Goal: Task Accomplishment & Management: Use online tool/utility

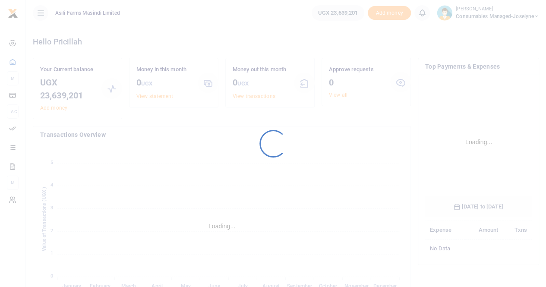
scroll to position [135, 100]
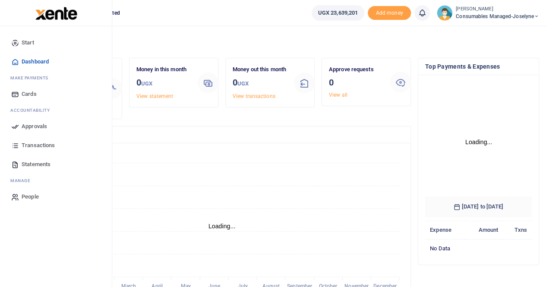
click at [23, 123] on span "Approvals" at bounding box center [34, 126] width 25 height 9
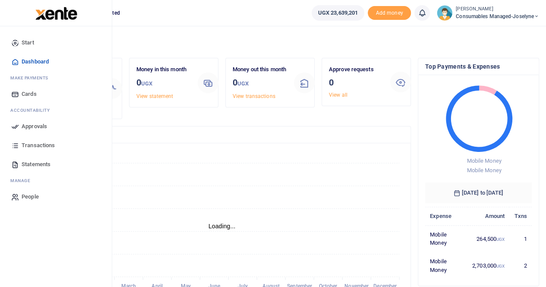
click at [23, 123] on span "Approvals" at bounding box center [34, 126] width 25 height 9
click at [33, 121] on link "Approvals" at bounding box center [56, 126] width 98 height 19
click at [30, 124] on span "Approvals" at bounding box center [34, 126] width 25 height 9
click at [35, 125] on span "Approvals" at bounding box center [34, 126] width 25 height 9
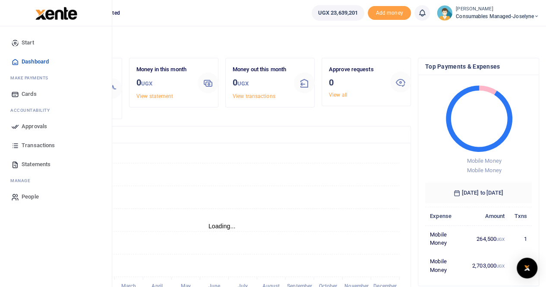
click at [17, 129] on icon at bounding box center [15, 127] width 8 height 8
click at [32, 145] on span "Transactions" at bounding box center [38, 145] width 33 height 9
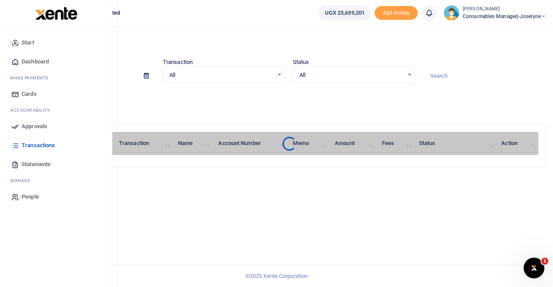
click at [28, 126] on span "Approvals" at bounding box center [34, 126] width 25 height 9
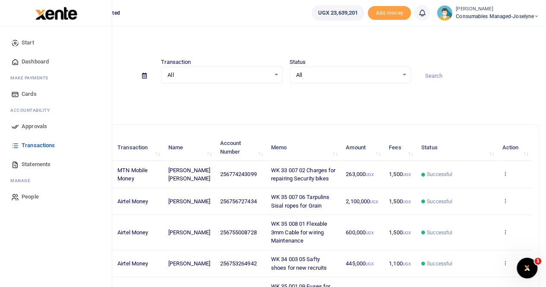
click at [37, 124] on span "Approvals" at bounding box center [34, 126] width 25 height 9
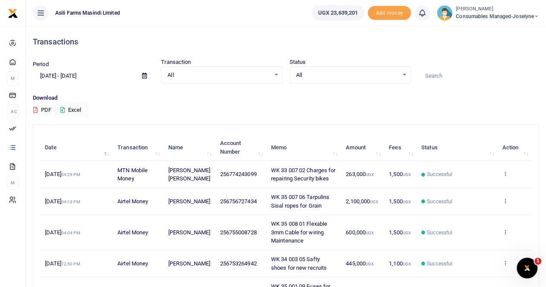
click at [490, 18] on span "Consumables managed-Joselyne" at bounding box center [497, 17] width 83 height 8
click at [494, 33] on link "Switch accounts" at bounding box center [506, 31] width 68 height 12
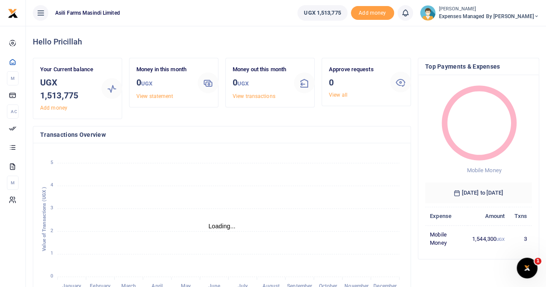
scroll to position [7, 7]
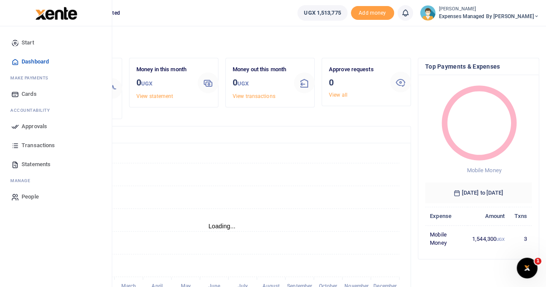
click at [32, 127] on span "Approvals" at bounding box center [34, 126] width 25 height 9
click at [41, 126] on span "Approvals" at bounding box center [34, 126] width 25 height 9
click at [32, 124] on span "Approvals" at bounding box center [34, 126] width 25 height 9
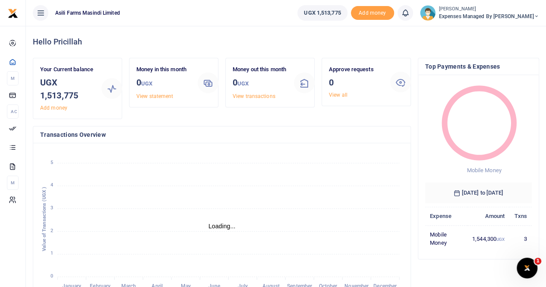
click at [494, 16] on span "Expenses Managed by Sam Ochen" at bounding box center [489, 17] width 100 height 8
click at [487, 31] on link "Switch accounts" at bounding box center [492, 31] width 68 height 12
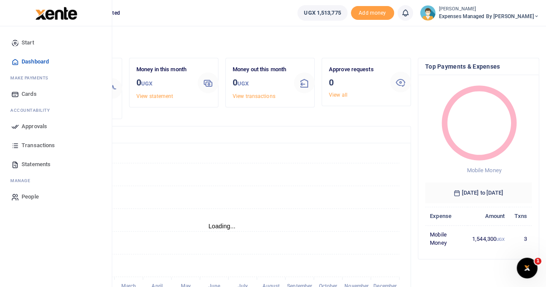
scroll to position [7, 7]
click at [35, 128] on span "Approvals" at bounding box center [34, 126] width 25 height 9
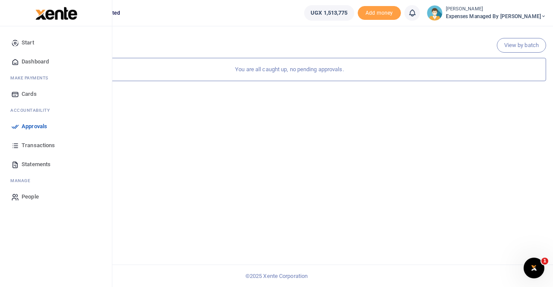
click at [35, 145] on span "Transactions" at bounding box center [38, 145] width 33 height 9
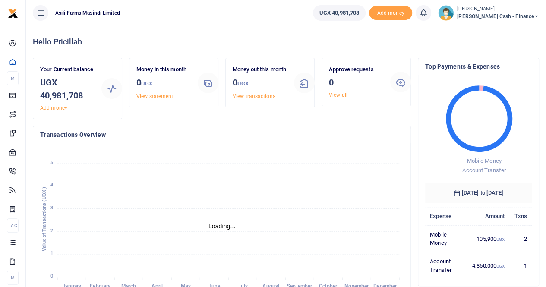
scroll to position [7, 7]
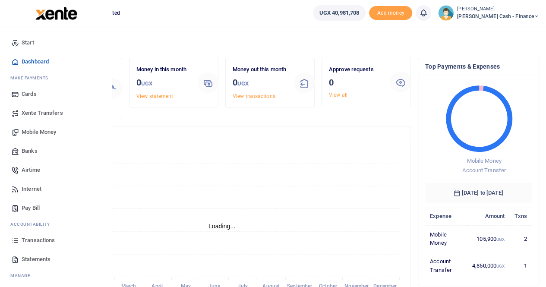
click at [35, 113] on span "Xente Transfers" at bounding box center [42, 113] width 41 height 9
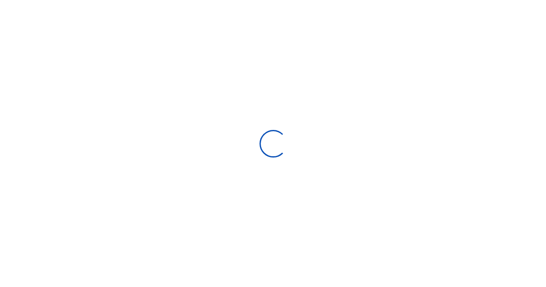
select select
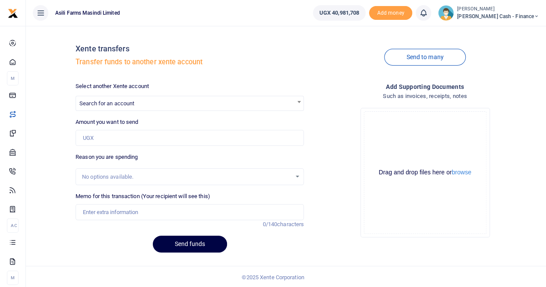
drag, startPoint x: 293, startPoint y: 160, endPoint x: 120, endPoint y: 103, distance: 181.8
click at [120, 103] on span "Search for an account" at bounding box center [106, 103] width 55 height 6
type input "a"
click at [120, 103] on span "Search for an account" at bounding box center [106, 103] width 55 height 6
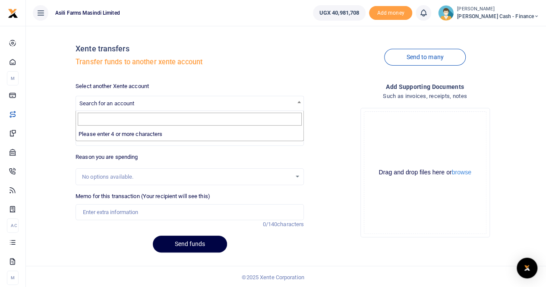
drag, startPoint x: 121, startPoint y: 103, endPoint x: 104, endPoint y: 101, distance: 16.5
click at [104, 101] on span "Search for an account" at bounding box center [106, 103] width 55 height 6
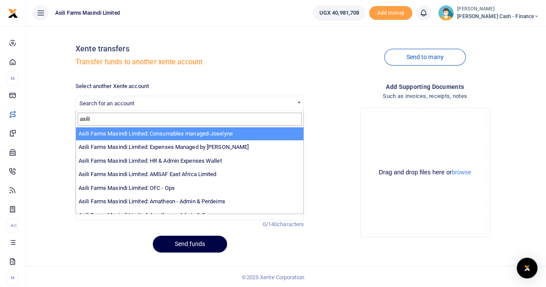
scroll to position [63, 0]
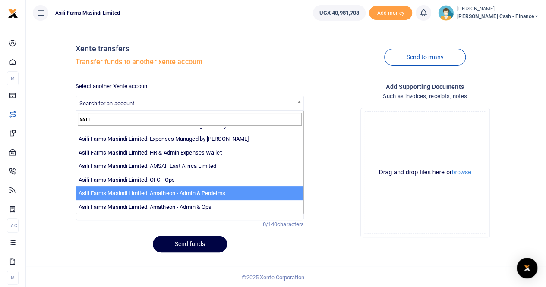
type input "asili"
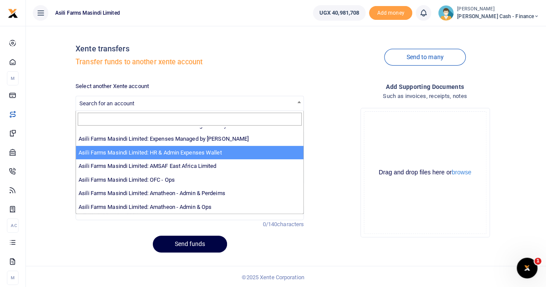
select select "3441"
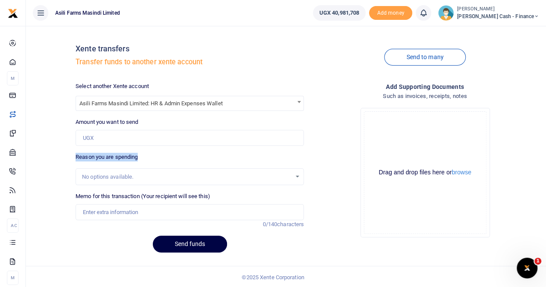
click at [213, 154] on div "Reason you are spending No options available." at bounding box center [190, 169] width 228 height 32
type input "Reason you are spending"
click at [106, 135] on input "Reason you are spending" at bounding box center [190, 138] width 228 height 16
drag, startPoint x: 106, startPoint y: 135, endPoint x: 83, endPoint y: 133, distance: 22.9
click at [83, 133] on input "Reason you are spending" at bounding box center [190, 138] width 228 height 16
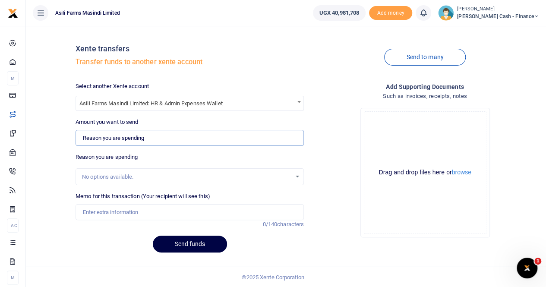
click at [152, 146] on div "Select another Xente account Asili Farms Masindi Limited: HR & Admin Expenses W…" at bounding box center [189, 170] width 235 height 177
drag, startPoint x: 152, startPoint y: 146, endPoint x: 149, endPoint y: 140, distance: 7.0
click at [149, 140] on input "Reason you are spending" at bounding box center [190, 138] width 228 height 16
type input "0"
click at [149, 140] on input "2,150,000" at bounding box center [190, 138] width 228 height 16
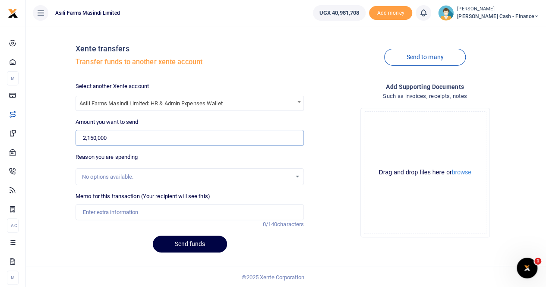
type input "2,150,000"
click at [94, 207] on input "Memo for this transaction (Your recipient will see this)" at bounding box center [190, 212] width 228 height 16
click at [95, 212] on input "Memo for this transaction (Your recipient will see this)" at bounding box center [190, 212] width 228 height 16
click at [101, 215] on input "Memo for this transaction (Your recipient will see this)" at bounding box center [190, 212] width 228 height 16
drag, startPoint x: 85, startPoint y: 214, endPoint x: 273, endPoint y: 219, distance: 188.3
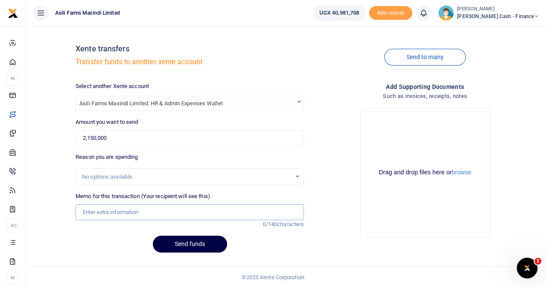
click at [273, 219] on input "Memo for this transaction (Your recipient will see this)" at bounding box center [190, 212] width 228 height 16
click at [283, 214] on input "Memo for this transaction (Your recipient will see this)" at bounding box center [190, 212] width 228 height 16
drag, startPoint x: 81, startPoint y: 210, endPoint x: 239, endPoint y: 198, distance: 158.5
click at [239, 198] on div "Memo for this transaction (Your recipient will see this) Reason is required. 0/…" at bounding box center [190, 206] width 228 height 28
click at [253, 202] on div "Memo for this transaction (Your recipient will see this) Reason is required. 0/…" at bounding box center [190, 206] width 228 height 28
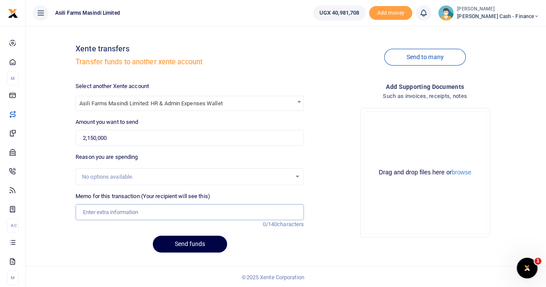
click at [95, 206] on input "Memo for this transaction (Your recipient will see this)" at bounding box center [190, 212] width 228 height 16
type input "p"
click at [128, 213] on input "Transfer to Admin for office supplies" at bounding box center [190, 212] width 228 height 16
type input "Transfer to Admin wallet for office supplies"
click at [190, 241] on button "Send funds" at bounding box center [190, 244] width 74 height 17
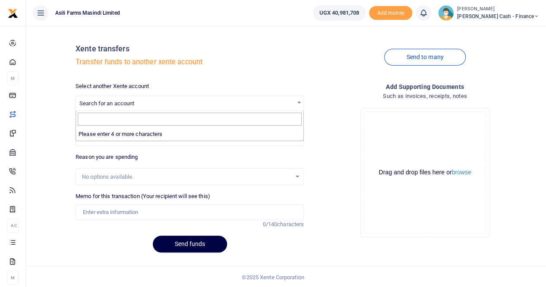
click at [115, 101] on span "Search for an account" at bounding box center [106, 103] width 55 height 6
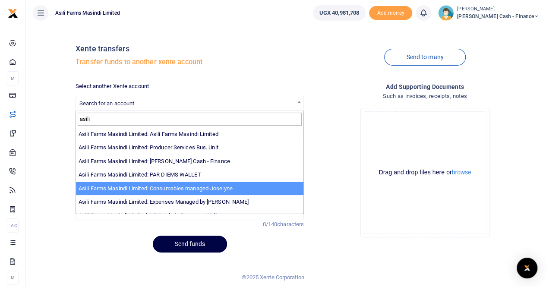
scroll to position [63, 0]
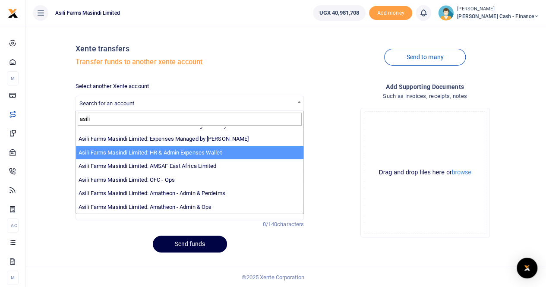
type input "asili"
select select "3441"
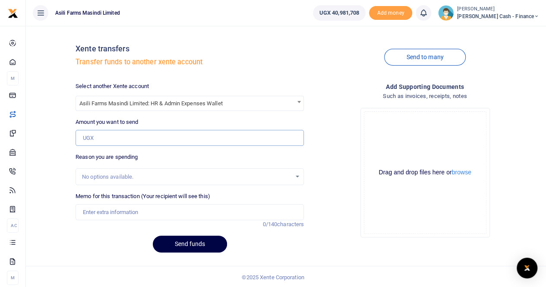
click at [103, 135] on input "Amount you want to send" at bounding box center [190, 138] width 228 height 16
type input "1,400,000"
click at [104, 173] on div "No options available." at bounding box center [186, 177] width 209 height 9
click at [107, 213] on input "Memo for this transaction (Your recipient will see this)" at bounding box center [190, 212] width 228 height 16
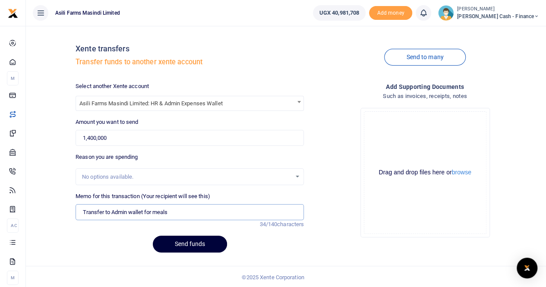
type input "Transfer to Admin wallet for meals"
click at [186, 242] on button "Send funds" at bounding box center [190, 244] width 74 height 17
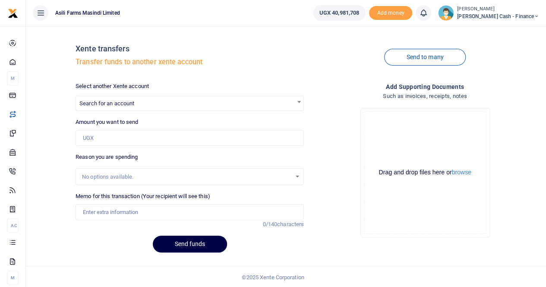
click at [345, 31] on body "Start Dashboard M ake Payments Cards Xente Transfers Mobile Money Banks Airtime…" at bounding box center [273, 144] width 546 height 289
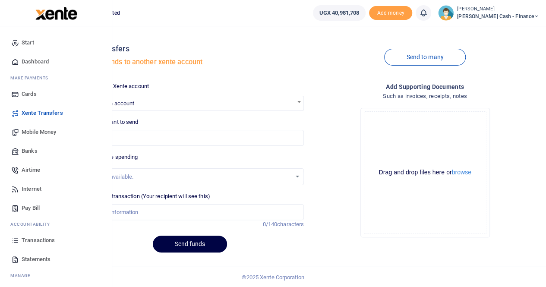
click at [36, 132] on span "Mobile Money" at bounding box center [39, 132] width 35 height 9
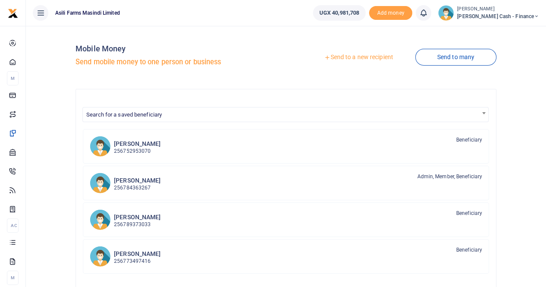
click at [348, 54] on link "Send to a new recipient" at bounding box center [358, 58] width 113 height 16
click at [348, 57] on link "Send to a new recipient" at bounding box center [358, 58] width 113 height 16
click at [357, 57] on link "Send to a new recipient" at bounding box center [358, 58] width 113 height 16
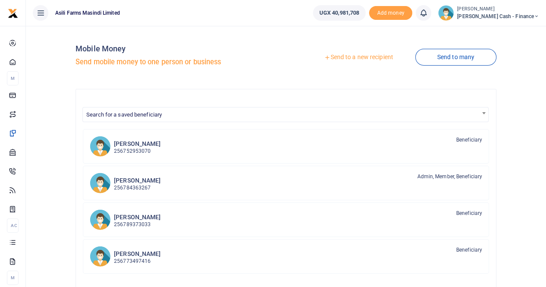
click at [326, 55] on link "Send to a new recipient" at bounding box center [358, 58] width 113 height 16
click at [341, 55] on link "Send to a new recipient" at bounding box center [358, 58] width 113 height 16
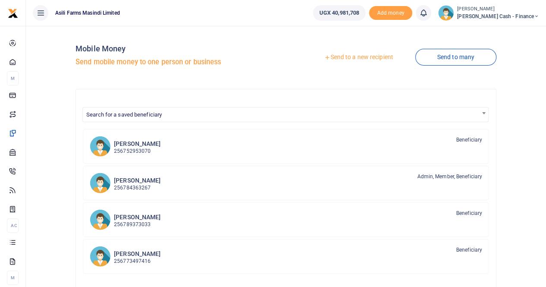
click at [341, 55] on link "Send to a new recipient" at bounding box center [358, 58] width 113 height 16
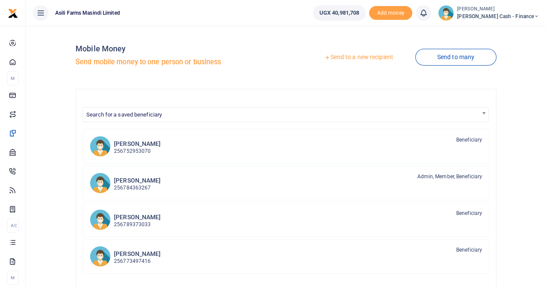
click at [362, 60] on link "Send to a new recipient" at bounding box center [358, 58] width 113 height 16
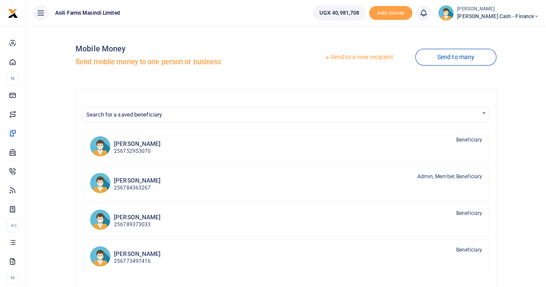
click at [362, 60] on link "Send to a new recipient" at bounding box center [358, 58] width 113 height 16
click at [354, 58] on link "Send to a new recipient" at bounding box center [358, 58] width 113 height 16
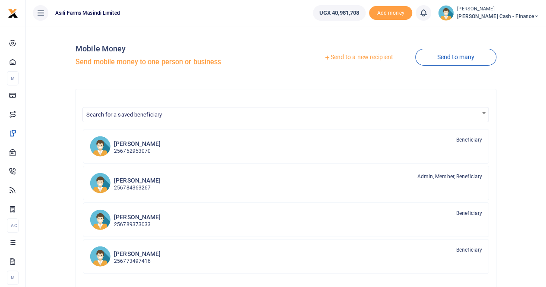
click at [354, 58] on link "Send to a new recipient" at bounding box center [358, 58] width 113 height 16
click at [340, 58] on link "Send to a new recipient" at bounding box center [358, 58] width 113 height 16
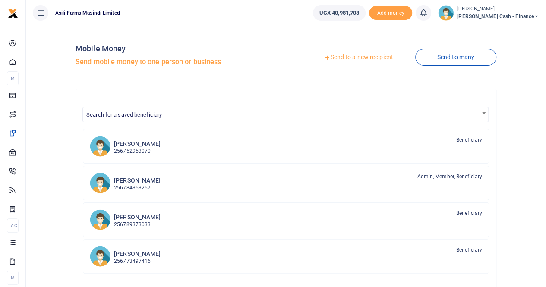
click at [340, 58] on link "Send to a new recipient" at bounding box center [358, 58] width 113 height 16
click at [333, 55] on link "Send to a new recipient" at bounding box center [358, 58] width 113 height 16
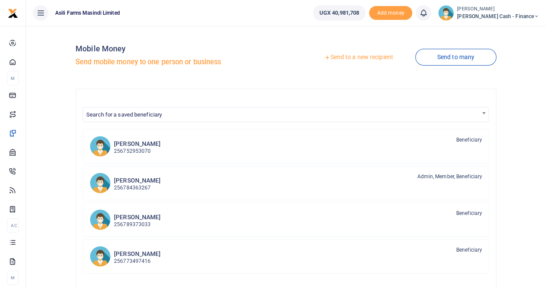
click at [333, 55] on link "Send to a new recipient" at bounding box center [358, 58] width 113 height 16
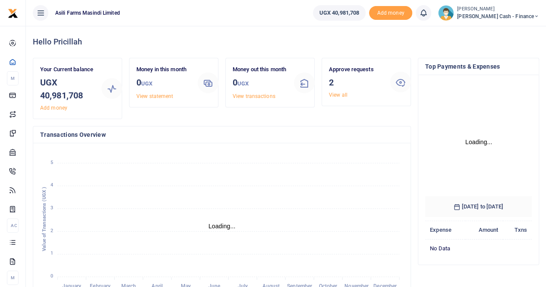
scroll to position [135, 100]
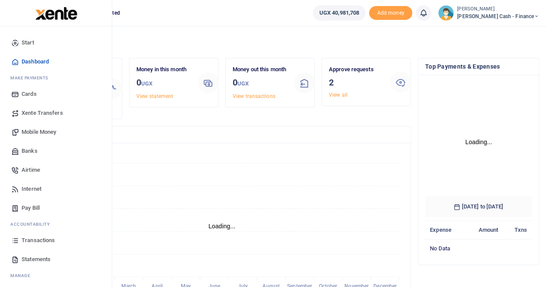
click at [51, 133] on span "Mobile Money" at bounding box center [39, 132] width 35 height 9
click at [37, 132] on span "Mobile Money" at bounding box center [39, 132] width 35 height 9
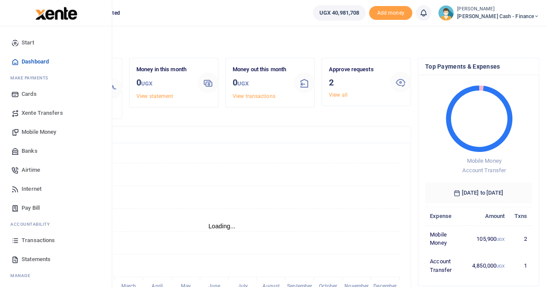
scroll to position [7, 7]
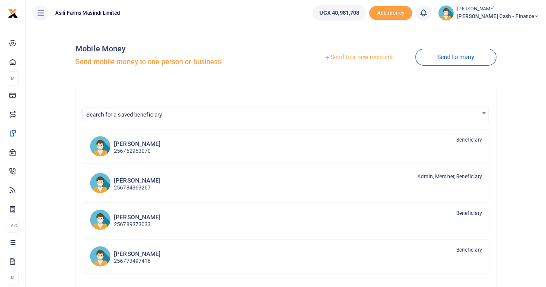
click at [340, 57] on link "Send to a new recipient" at bounding box center [358, 58] width 113 height 16
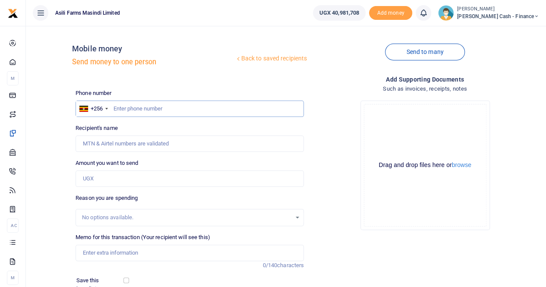
click at [143, 112] on input "text" at bounding box center [190, 109] width 228 height 16
paste input "fG"
type input "f"
paste input "fG"
type input "f"
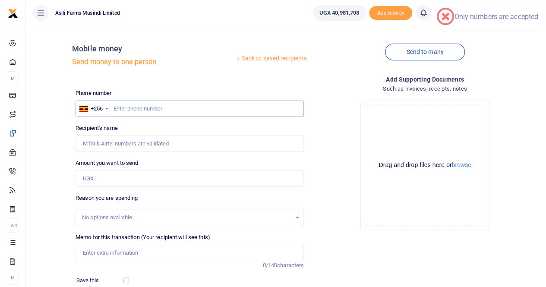
paste input "fG"
type input "f"
paste input "fG"
type input "f"
paste input "fG"
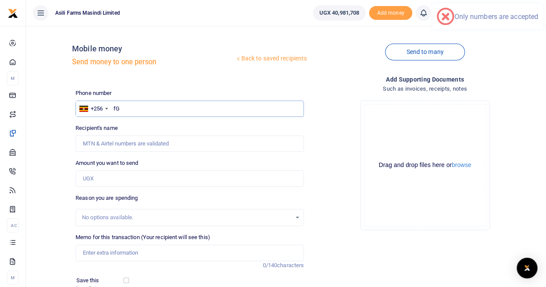
type input "f"
paste input "fG"
type input "f"
click at [126, 107] on input "text" at bounding box center [190, 109] width 228 height 16
paste input "0778 -760475"
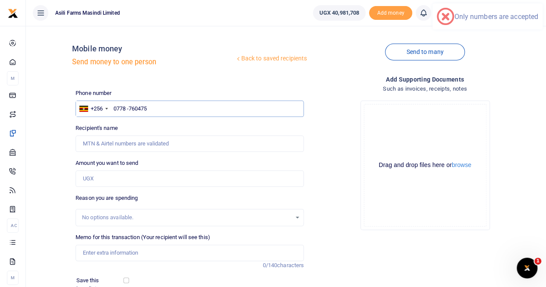
click at [130, 108] on input "0778 -760475" at bounding box center [190, 109] width 228 height 16
click at [112, 109] on input "0778 760475" at bounding box center [190, 109] width 228 height 16
type input "0778 760475"
click at [95, 180] on input "Amount you want to send" at bounding box center [190, 179] width 228 height 16
type input "360,000"
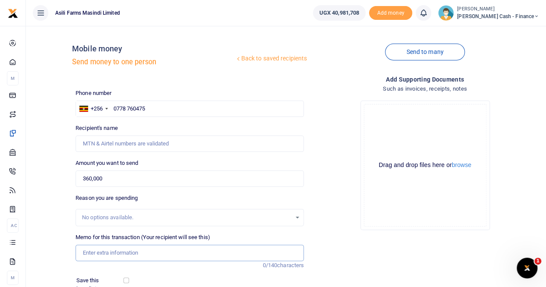
click at [95, 252] on input "Memo for this transaction (Your recipient will see this)" at bounding box center [190, 253] width 228 height 16
click at [199, 253] on input "Payment for meals for [PERSON_NAME] in [GEOGRAPHIC_DATA] whiler on duty" at bounding box center [190, 253] width 228 height 16
click at [169, 252] on input "Payment for meals for [PERSON_NAME] in [GEOGRAPHIC_DATA] while on duty" at bounding box center [190, 253] width 228 height 16
type input "Payment for meals for [PERSON_NAME] in [GEOGRAPHIC_DATA] while on duty"
click at [128, 106] on input "0778 760475" at bounding box center [190, 109] width 228 height 16
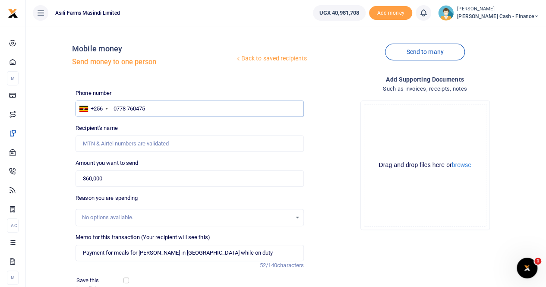
type input "0778760475"
type input "[PERSON_NAME]"
click at [164, 107] on input "0778760475" at bounding box center [190, 109] width 228 height 16
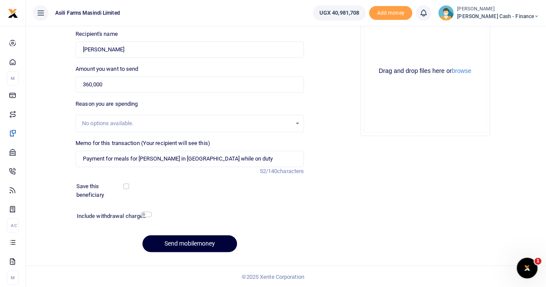
type input "0778760475"
click at [171, 240] on button "Send mobilemoney" at bounding box center [189, 243] width 95 height 17
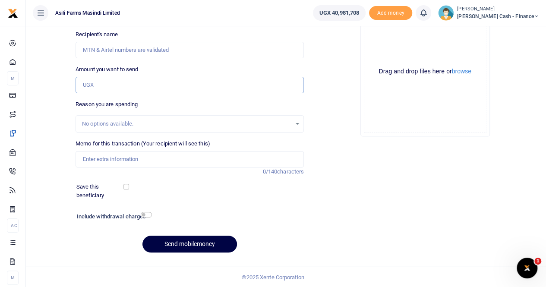
click at [108, 82] on input "Amount you want to send" at bounding box center [190, 85] width 228 height 16
click at [142, 82] on input "Amount you want to send" at bounding box center [190, 85] width 228 height 16
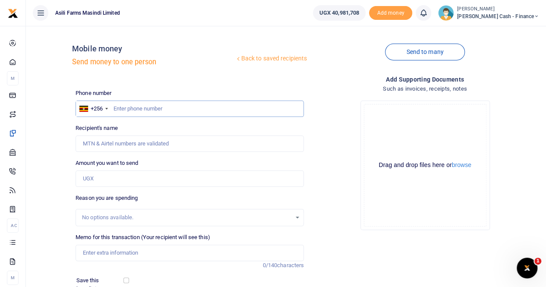
click at [114, 112] on input "text" at bounding box center [190, 109] width 228 height 16
paste input "0780629175"
type input "0780629175"
type input "[PERSON_NAME]"
type input "0780629175"
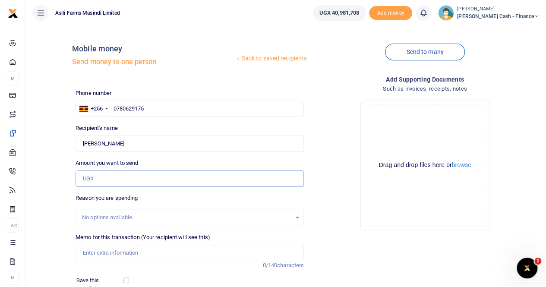
click at [92, 180] on input "Amount you want to send" at bounding box center [190, 179] width 228 height 16
type input "1,000,000"
click at [94, 256] on input "Memo for this transaction (Your recipient will see this)" at bounding box center [190, 253] width 228 height 16
type input "Payment for milk for sprayer team"
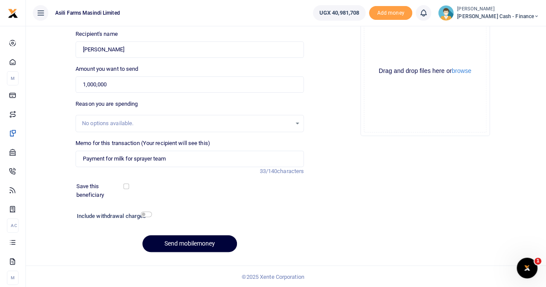
click at [158, 239] on button "Send mobilemoney" at bounding box center [189, 243] width 95 height 17
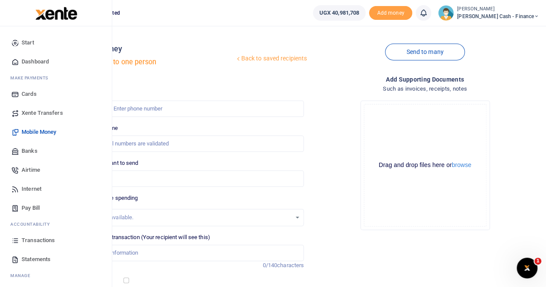
click at [42, 110] on span "Xente Transfers" at bounding box center [42, 113] width 41 height 9
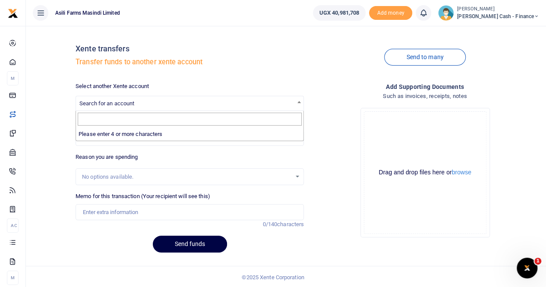
click at [100, 98] on span "Search for an account" at bounding box center [190, 102] width 228 height 13
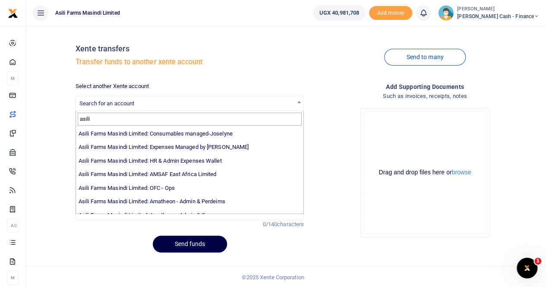
scroll to position [63, 0]
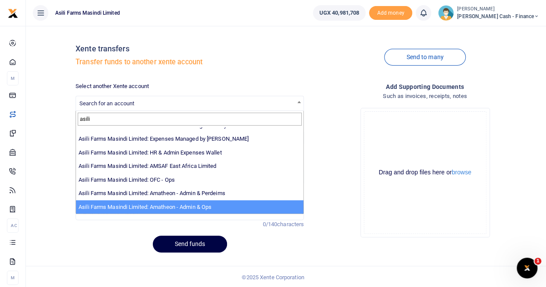
type input "asili"
select select "3989"
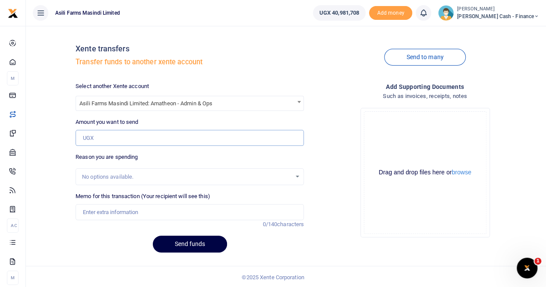
click at [98, 136] on input "Amount you want to send" at bounding box center [190, 138] width 228 height 16
type input "400,000"
click at [96, 211] on input "Memo for this transaction (Your recipient will see this)" at bounding box center [190, 212] width 228 height 16
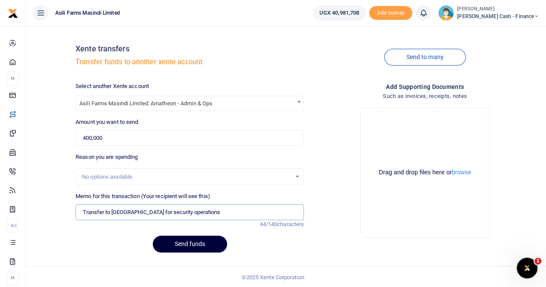
type input "Transfer to [GEOGRAPHIC_DATA] for security operations"
click at [185, 246] on button "Send funds" at bounding box center [190, 244] width 74 height 17
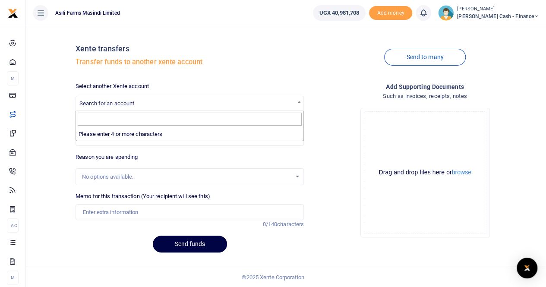
click at [110, 103] on span "Search for an account" at bounding box center [106, 103] width 55 height 6
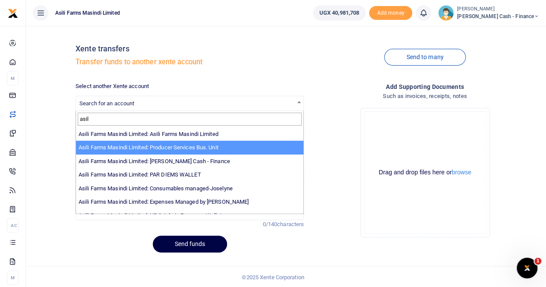
scroll to position [63, 0]
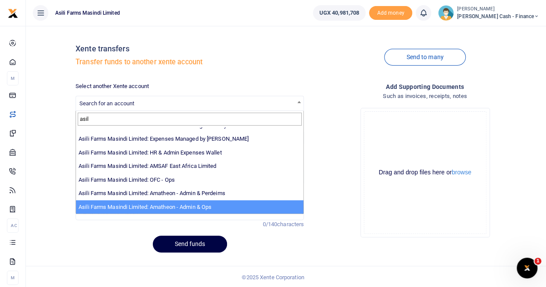
type input "asil"
select select "3989"
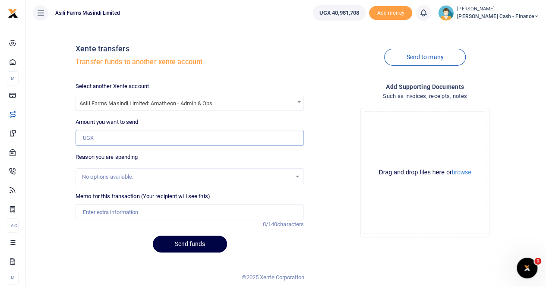
click at [123, 138] on input "Amount you want to send" at bounding box center [190, 138] width 228 height 16
type input "750,000"
click at [92, 215] on input "Memo for this transaction (Your recipient will see this)" at bounding box center [190, 212] width 228 height 16
type input "P"
type input "transfer for office supplies"
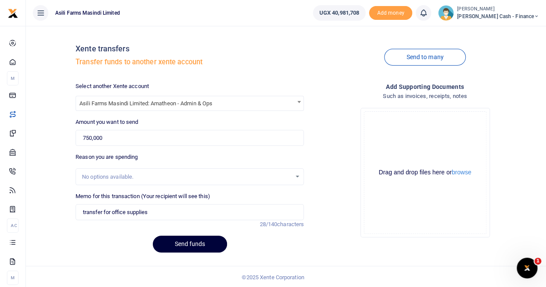
click at [176, 241] on button "Send funds" at bounding box center [190, 244] width 74 height 17
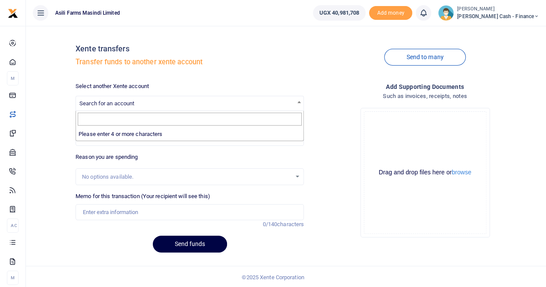
click at [128, 100] on span "Search for an account" at bounding box center [106, 103] width 55 height 6
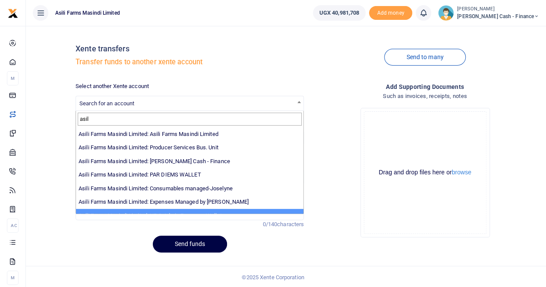
type input "asil"
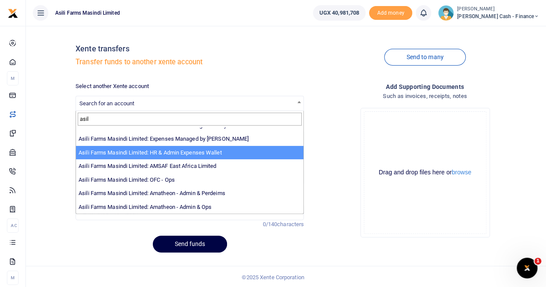
scroll to position [63, 0]
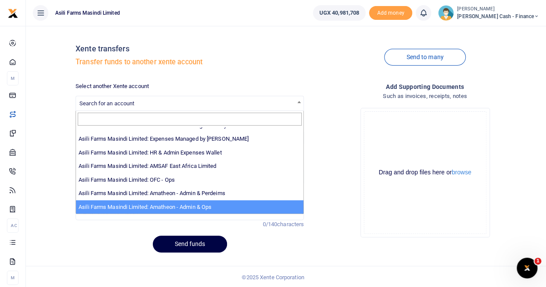
select select "3989"
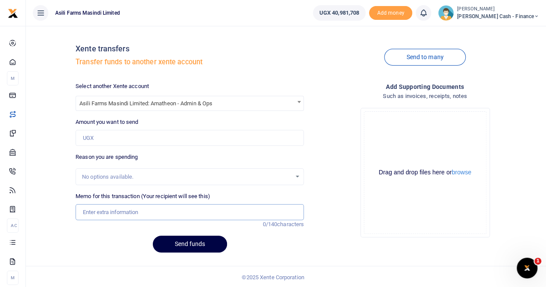
click at [124, 211] on input "Memo for this transaction (Your recipient will see this)" at bounding box center [190, 212] width 228 height 16
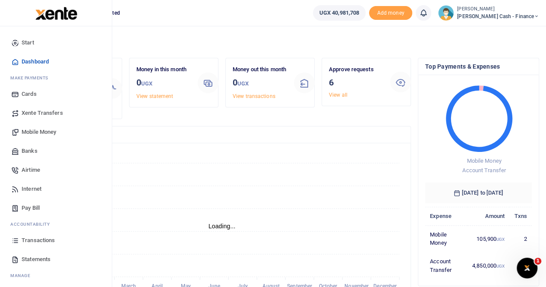
scroll to position [7, 7]
click at [51, 114] on span "Xente Transfers" at bounding box center [42, 113] width 41 height 9
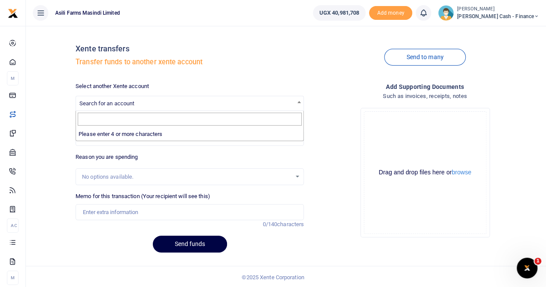
drag, startPoint x: 98, startPoint y: 124, endPoint x: 102, endPoint y: 120, distance: 6.4
type input "A"
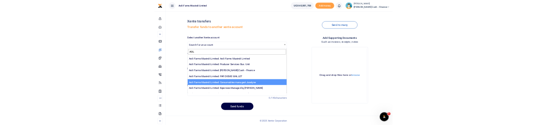
scroll to position [63, 0]
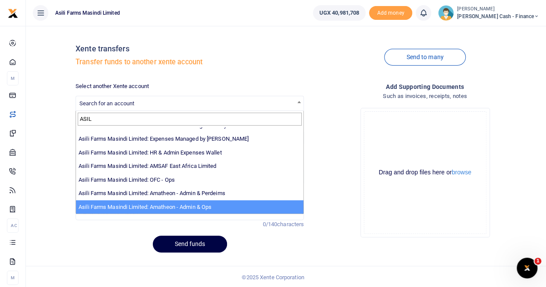
type input "ASIL"
select select "3989"
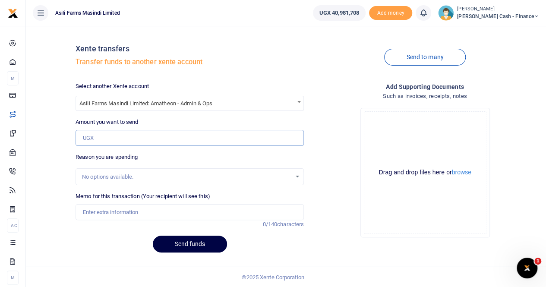
click at [113, 142] on input "Amount you want to send" at bounding box center [190, 138] width 228 height 16
paste input "1,820,400"
type input "1,820,400"
click at [92, 208] on input "Memo for this transaction (Your recipient will see this)" at bounding box center [190, 212] width 228 height 16
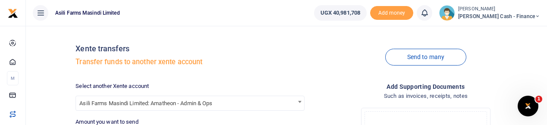
type input "Transfer for"
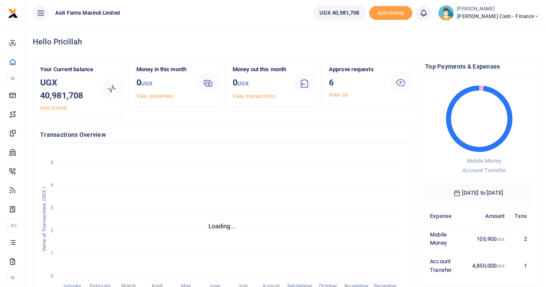
scroll to position [7, 7]
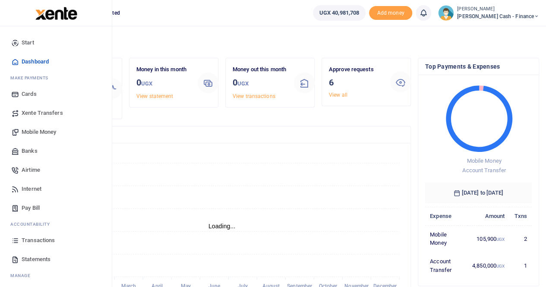
click at [36, 109] on span "Xente Transfers" at bounding box center [42, 113] width 41 height 9
click at [36, 116] on span "Xente Transfers" at bounding box center [42, 113] width 41 height 9
click at [41, 112] on span "Xente Transfers" at bounding box center [42, 113] width 41 height 9
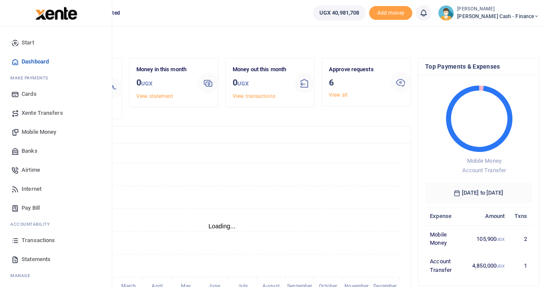
click at [41, 112] on span "Xente Transfers" at bounding box center [42, 113] width 41 height 9
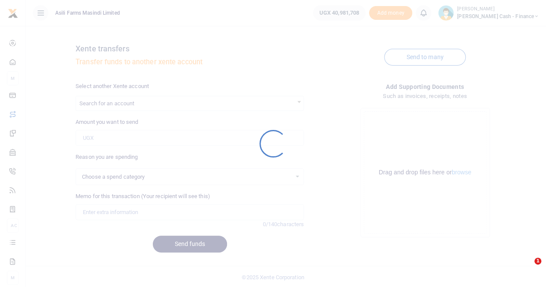
select select
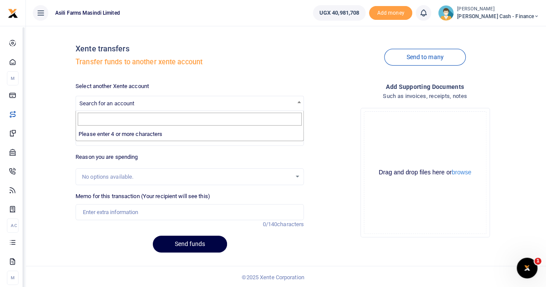
click at [112, 101] on span "Search for an account" at bounding box center [106, 103] width 55 height 6
click at [104, 120] on input "Search" at bounding box center [190, 119] width 224 height 13
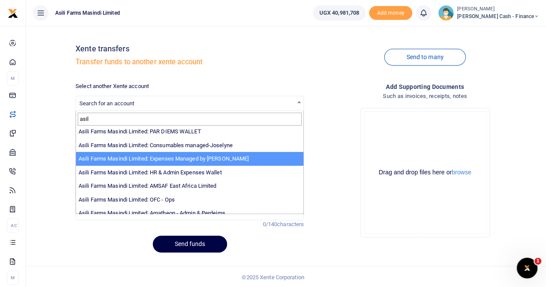
scroll to position [63, 0]
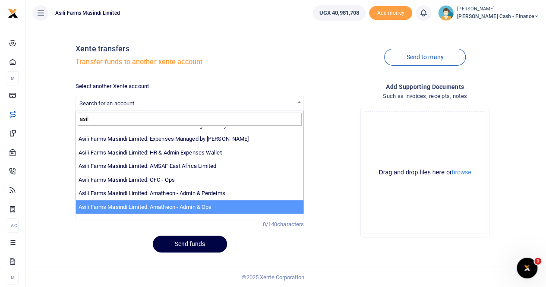
type input "asil"
select select "3989"
